Goal: Task Accomplishment & Management: Use online tool/utility

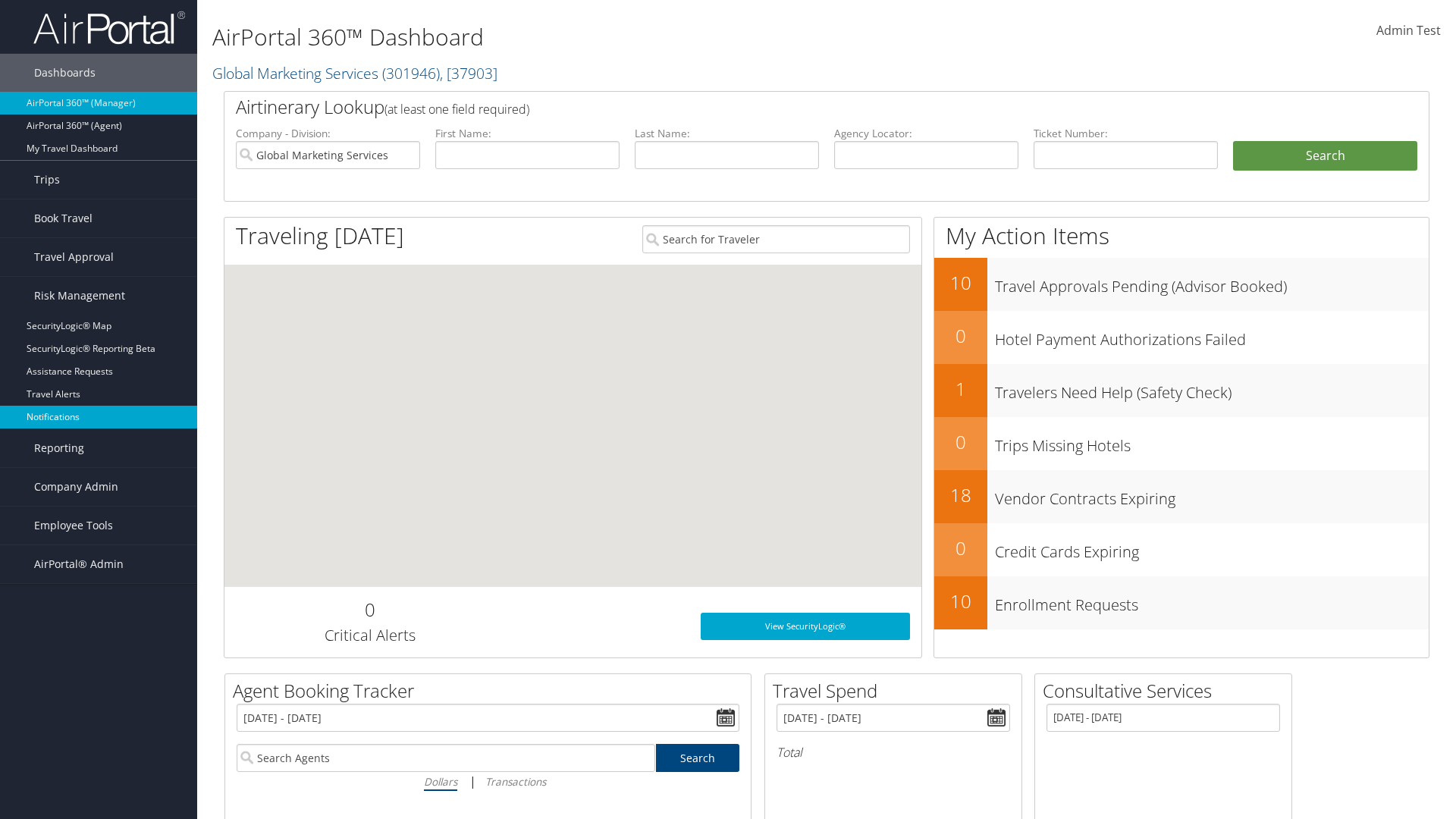
click at [98, 417] on link "Notifications" at bounding box center [98, 416] width 197 height 22
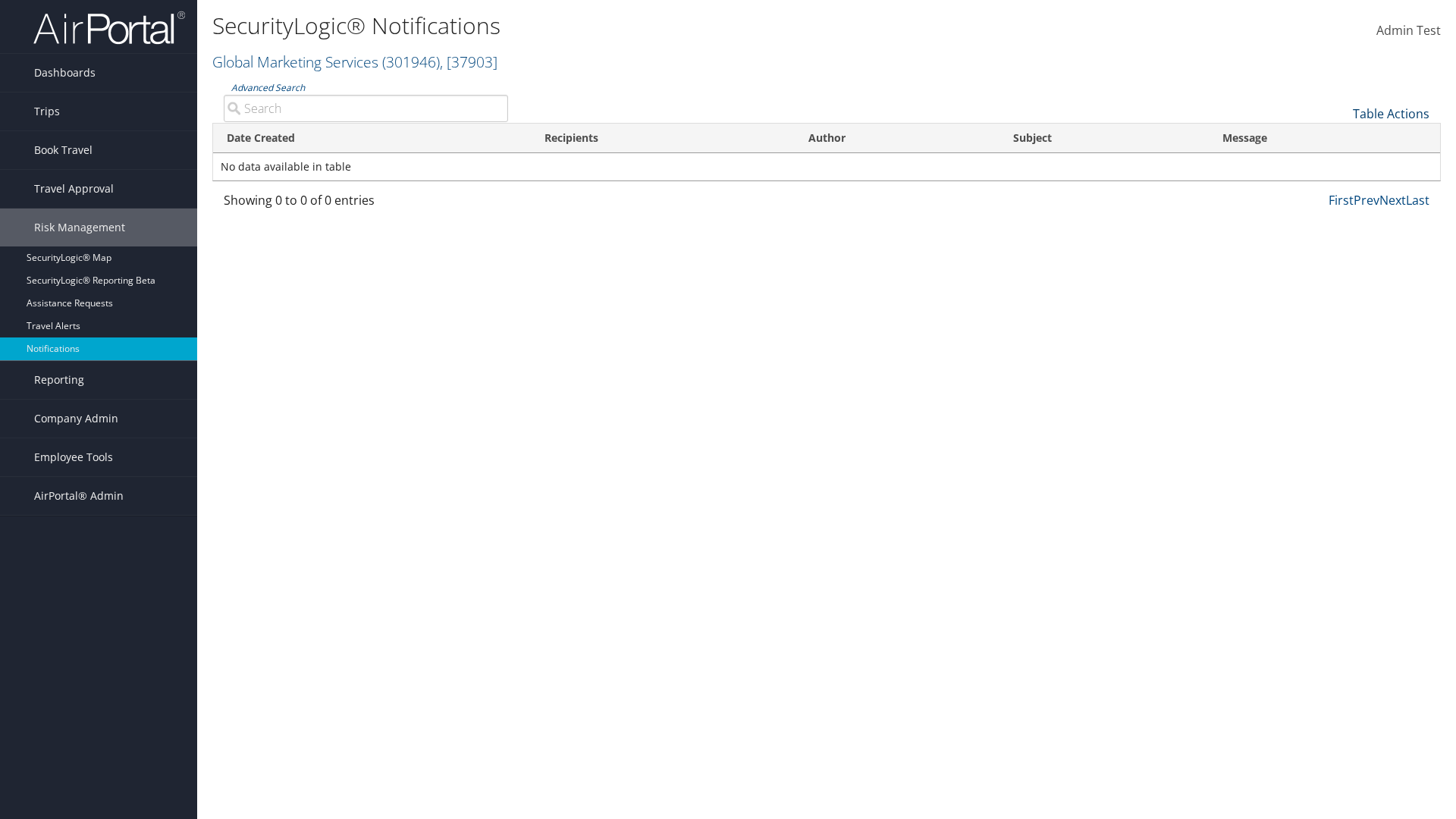
click at [1391, 113] on link "Table Actions" at bounding box center [1392, 113] width 77 height 17
click at [1340, 137] on link "Download Report" at bounding box center [1340, 137] width 199 height 26
click at [1391, 113] on link "Table Actions" at bounding box center [1392, 113] width 77 height 17
click at [1340, 163] on link "Column Visibility" at bounding box center [1340, 163] width 199 height 26
click at [1340, 138] on link "Date Created" at bounding box center [1340, 138] width 199 height 26
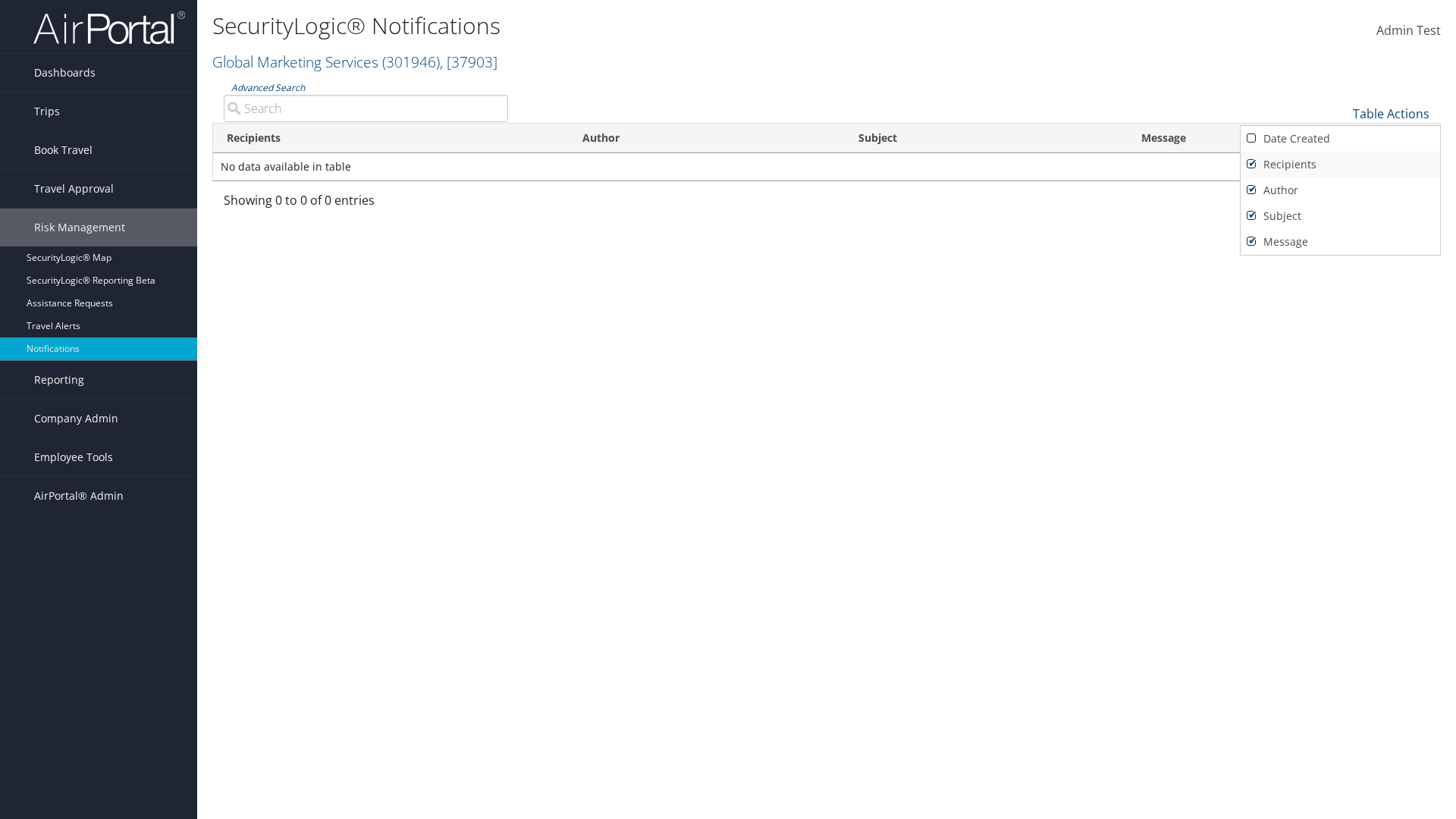
click at [1340, 163] on link "Recipients" at bounding box center [1340, 164] width 199 height 26
click at [1340, 189] on link "Author" at bounding box center [1340, 190] width 199 height 26
click at [1340, 215] on link "Subject" at bounding box center [1340, 216] width 199 height 26
click at [1340, 241] on link "Message" at bounding box center [1340, 241] width 199 height 26
click at [728, 409] on div at bounding box center [728, 409] width 1456 height 819
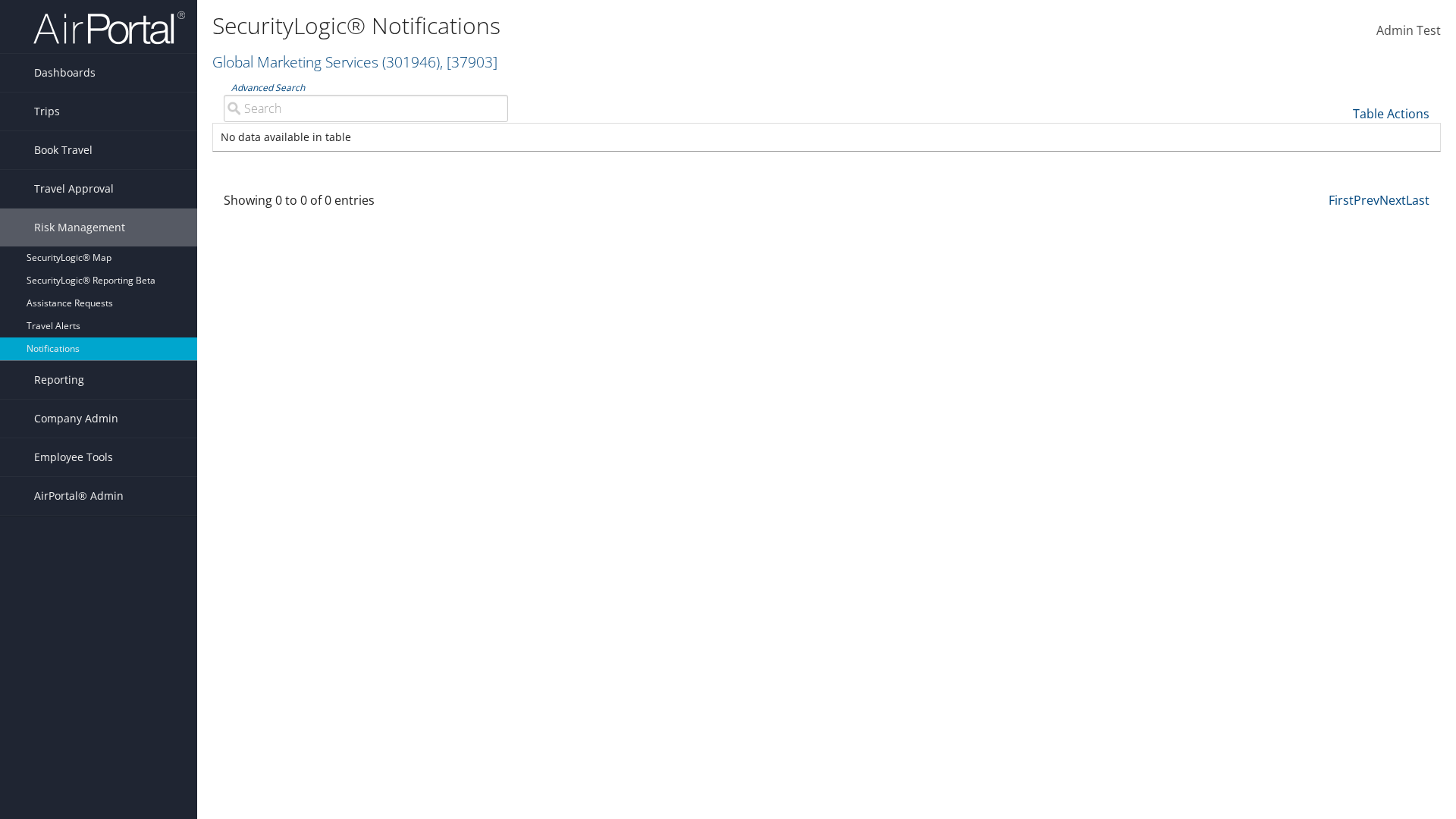
scroll to position [18, 0]
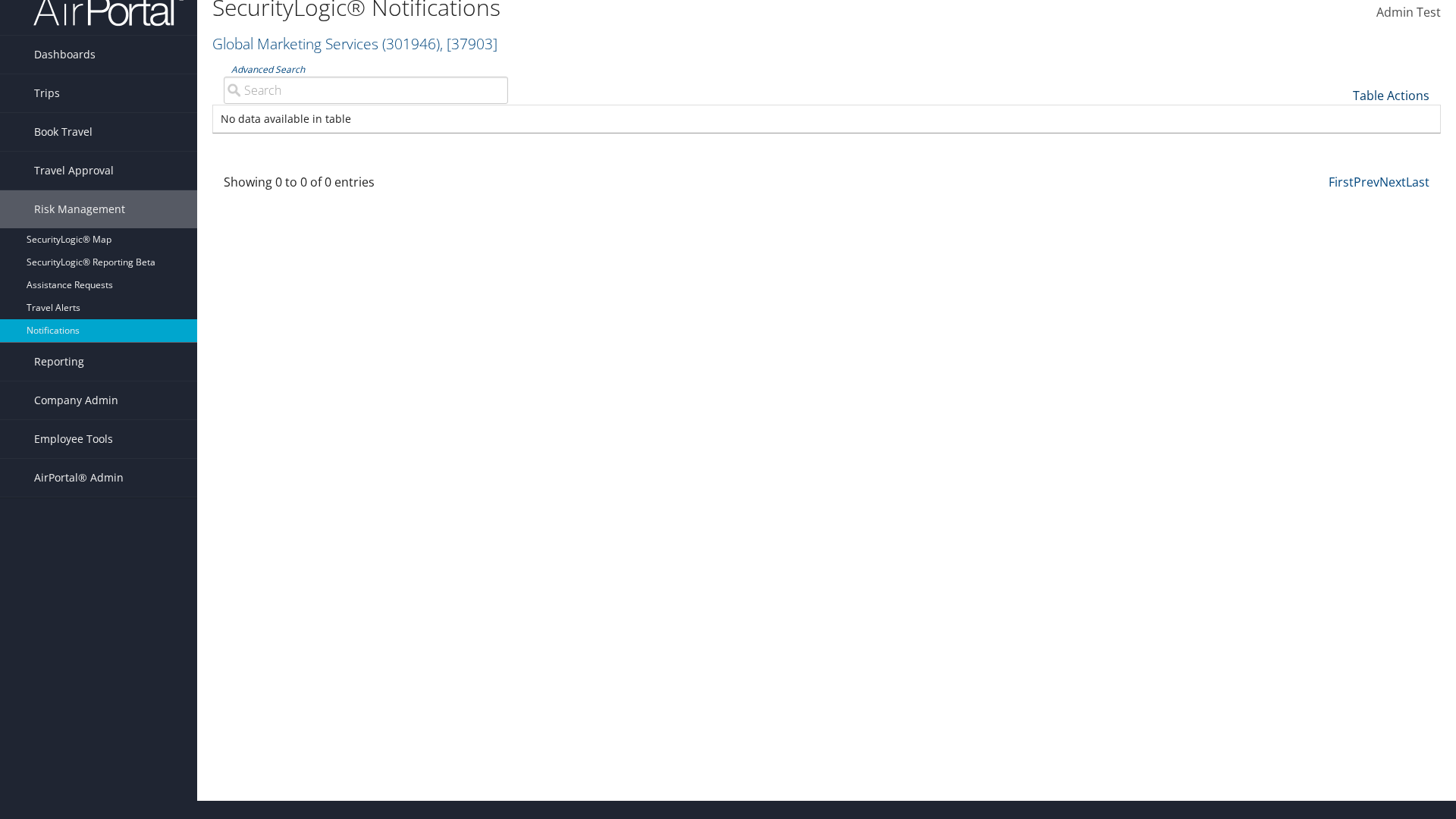
click at [1391, 95] on link "Table Actions" at bounding box center [1392, 96] width 77 height 17
click at [1340, 144] on link "Column Visibility" at bounding box center [1340, 145] width 199 height 26
click at [1340, 120] on link "Date Created" at bounding box center [1340, 121] width 199 height 26
click at [1340, 146] on link "Recipients" at bounding box center [1340, 146] width 199 height 26
click at [1340, 171] on link "Author" at bounding box center [1340, 171] width 199 height 26
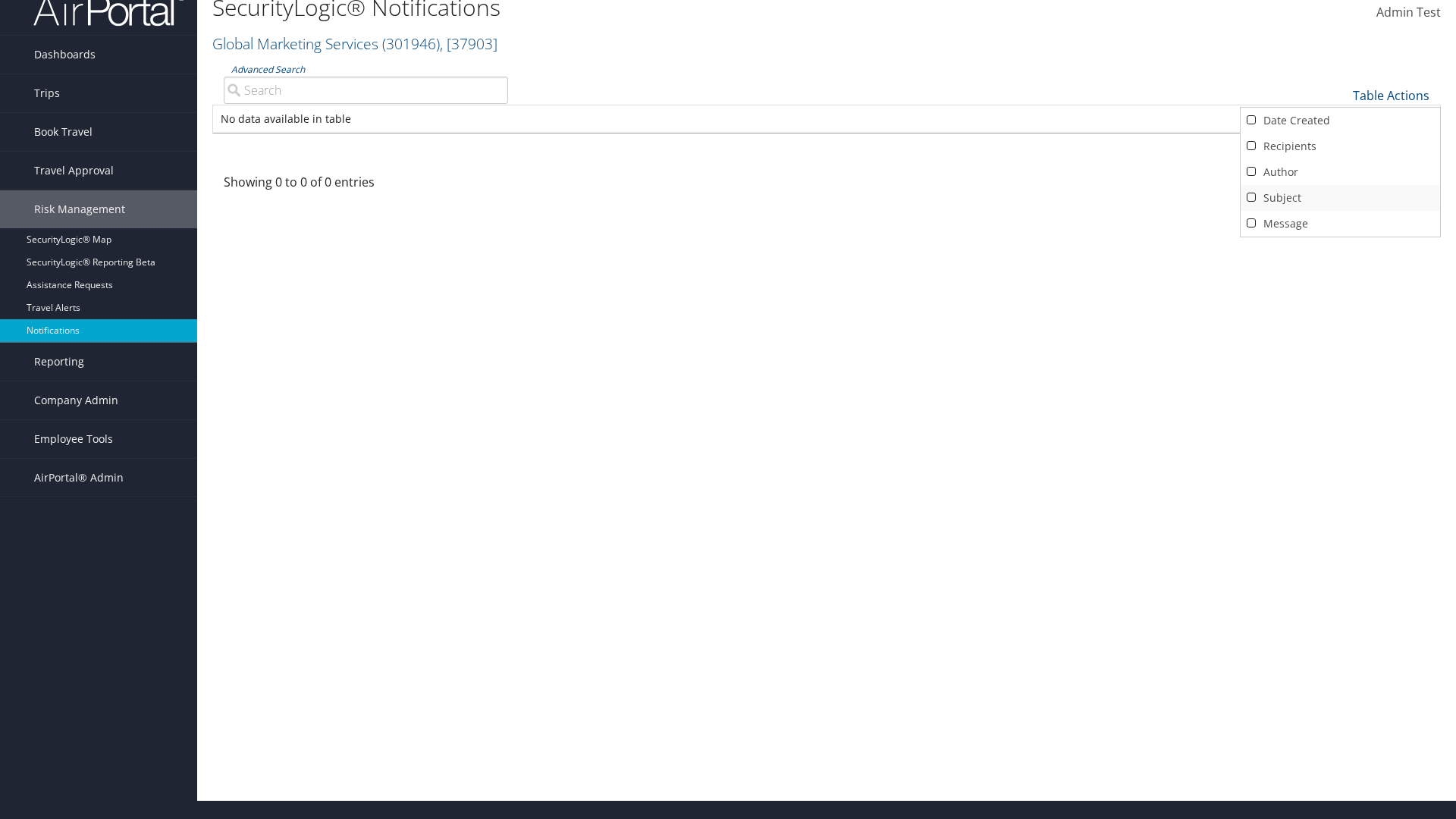
click at [1340, 197] on link "Subject" at bounding box center [1340, 197] width 199 height 26
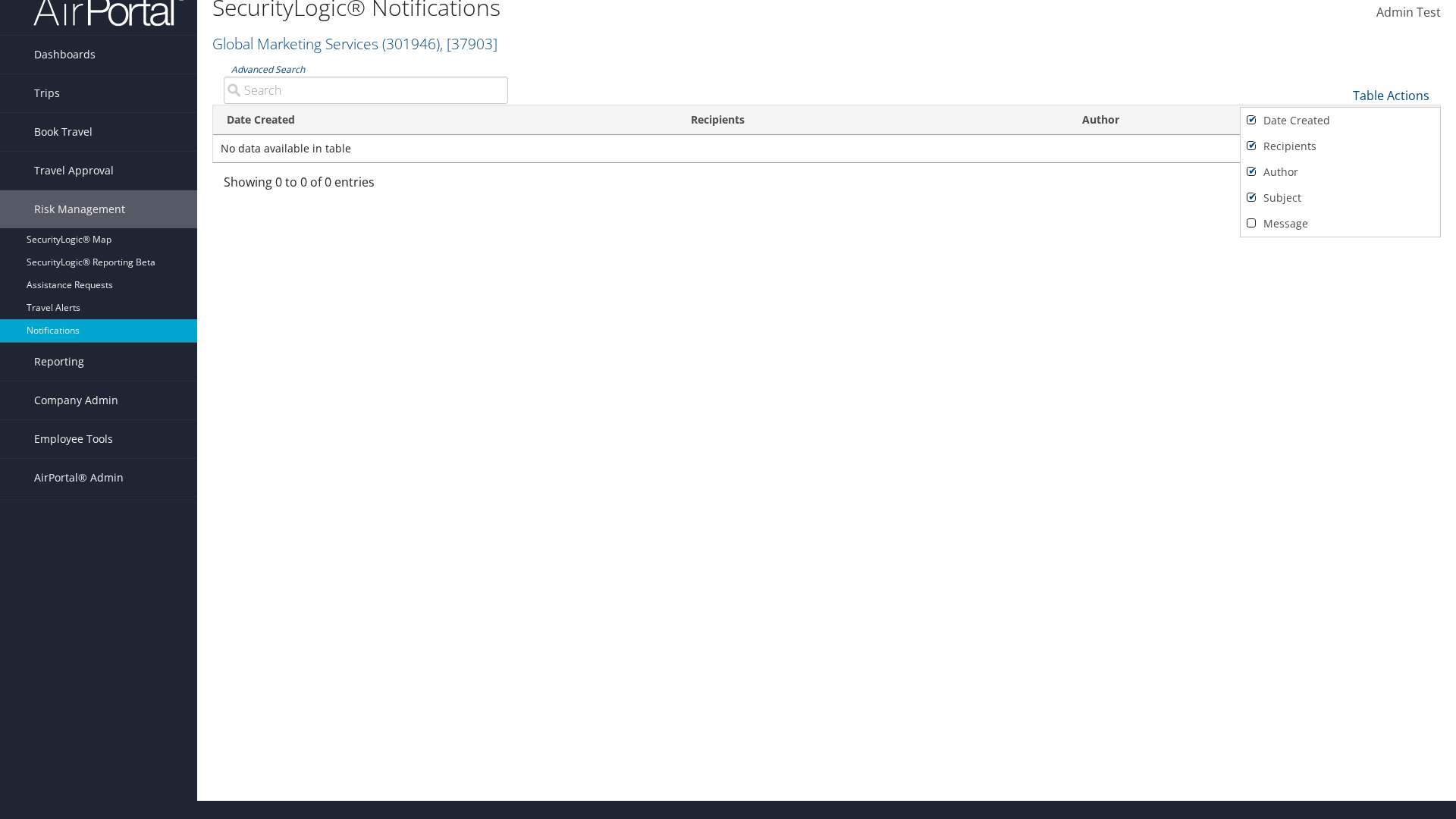
click at [1340, 223] on link "Message" at bounding box center [1340, 223] width 199 height 26
click at [728, 409] on div at bounding box center [728, 409] width 1456 height 819
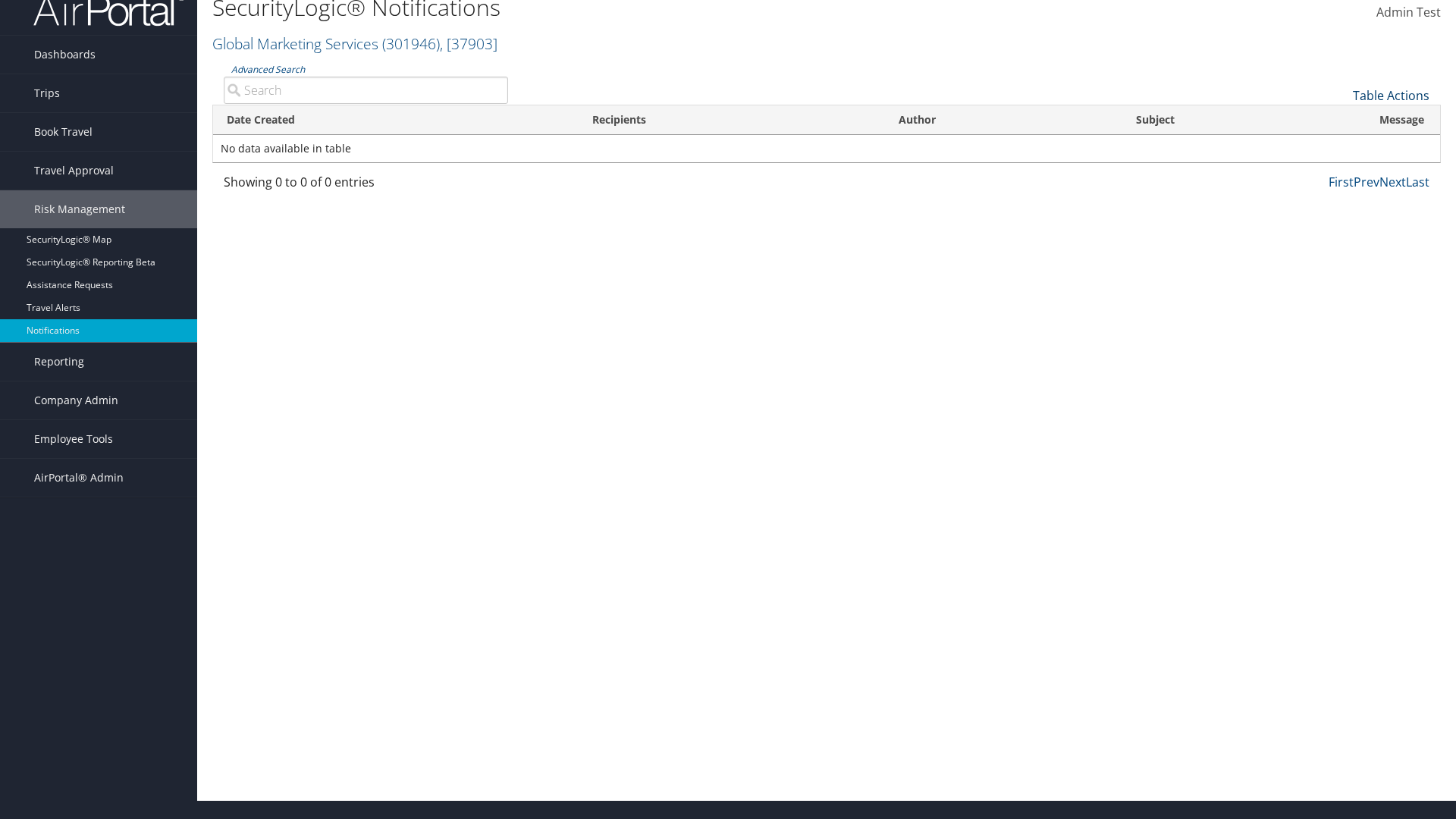
click at [1391, 95] on link "Table Actions" at bounding box center [1392, 96] width 77 height 17
click at [1340, 146] on link "25" at bounding box center [1340, 146] width 199 height 26
